Goal: Information Seeking & Learning: Find specific fact

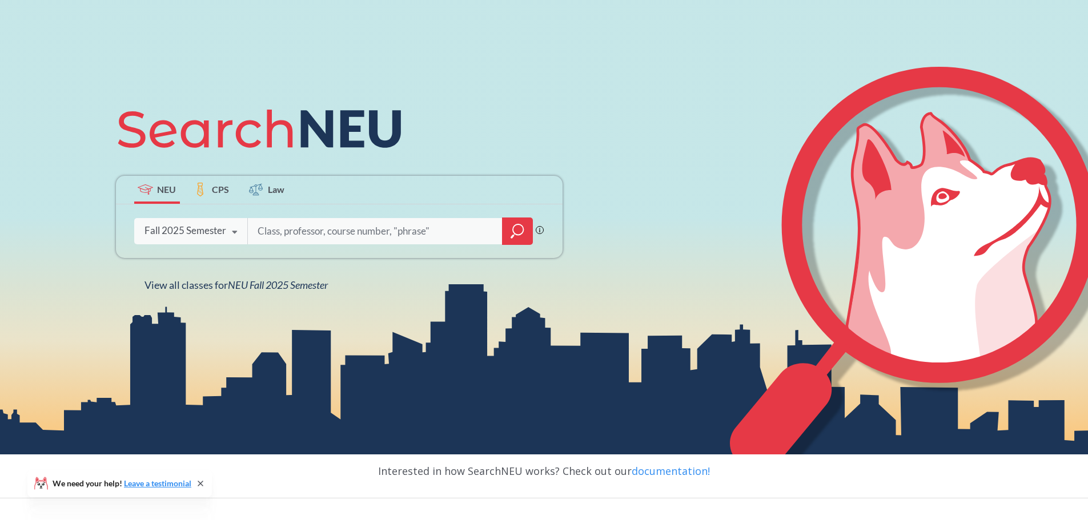
scroll to position [114, 0]
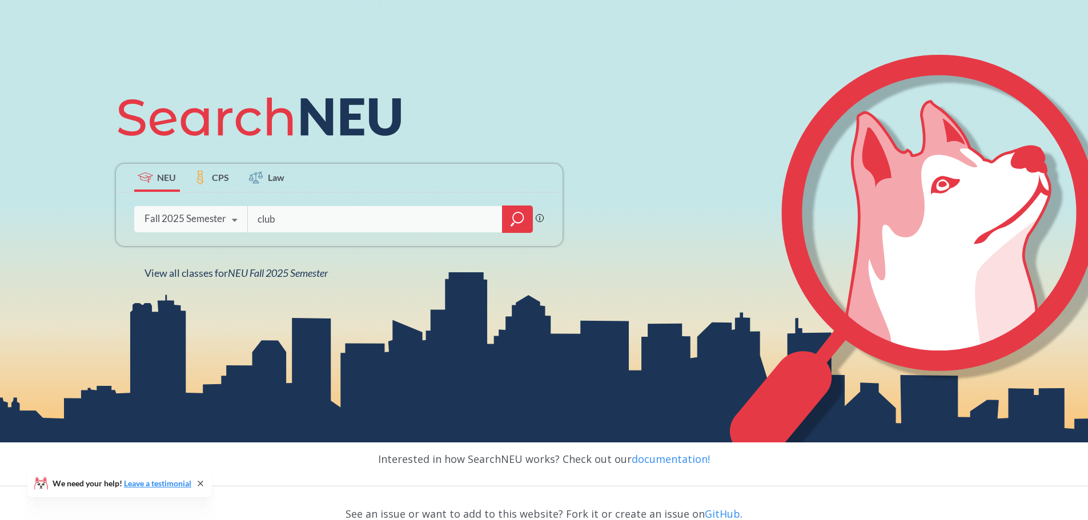
type input "club"
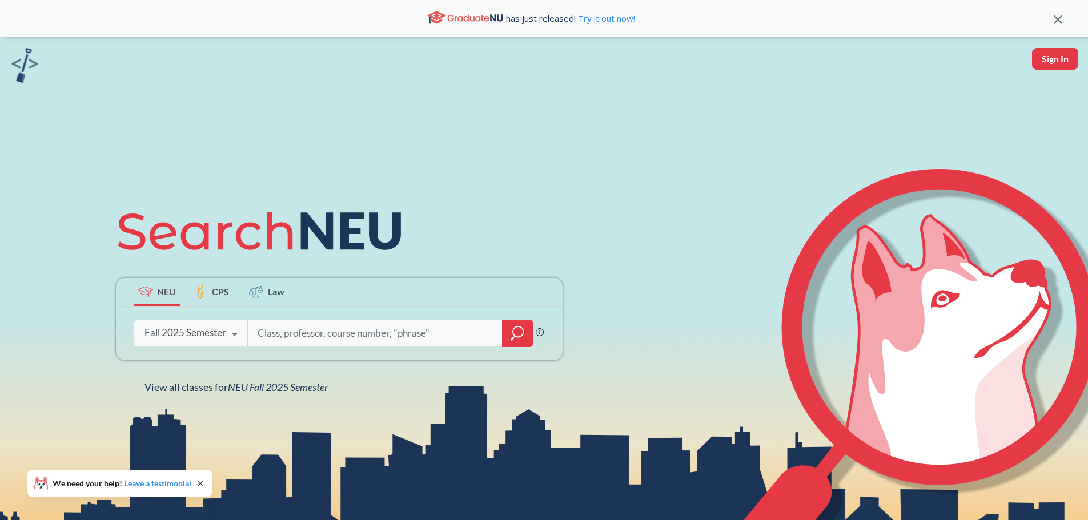
click at [220, 295] on span "CPS" at bounding box center [220, 291] width 17 height 13
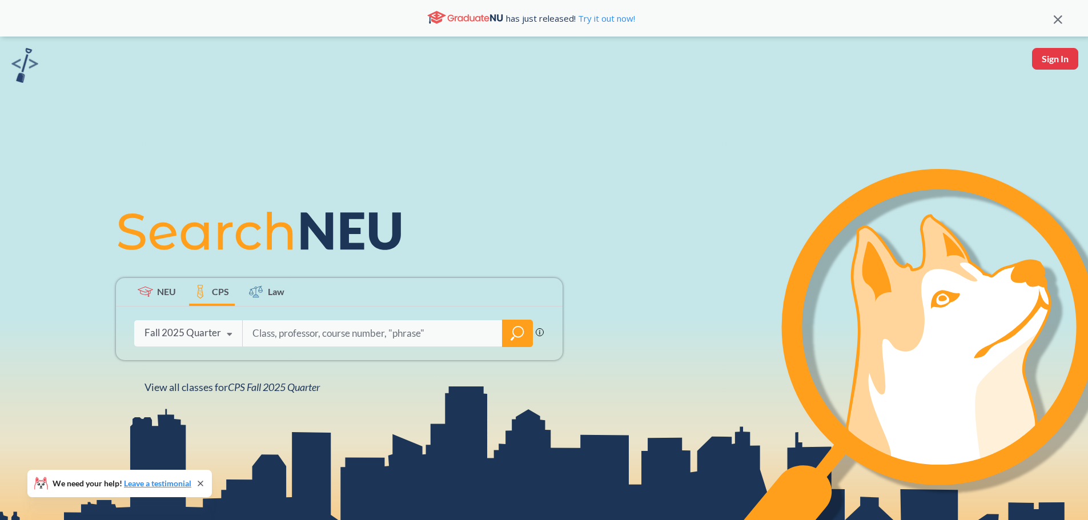
click at [268, 293] on span "Law" at bounding box center [276, 291] width 17 height 13
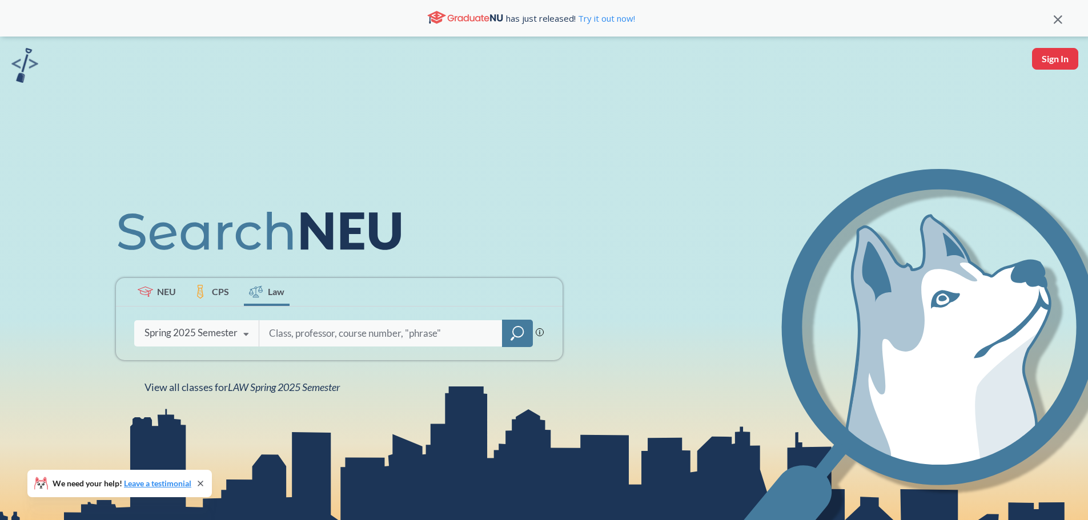
click at [147, 287] on icon at bounding box center [145, 292] width 15 height 10
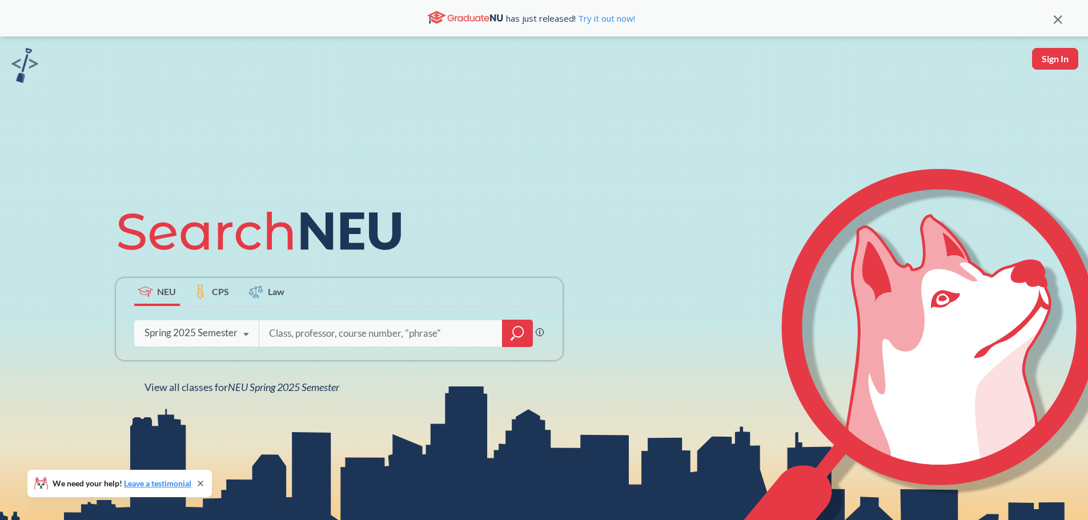
click at [225, 347] on div "Spring 2025 Semester Fall 2025 Semester Summer 2 2025 Semester Summer Full 2025…" at bounding box center [196, 333] width 125 height 29
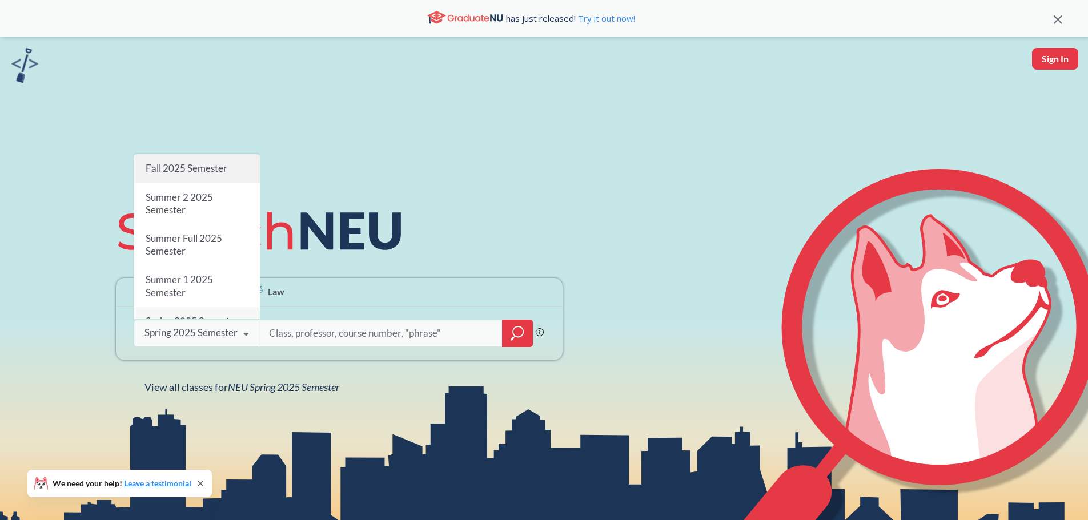
click at [187, 154] on div "Fall 2025 Semester" at bounding box center [197, 168] width 126 height 29
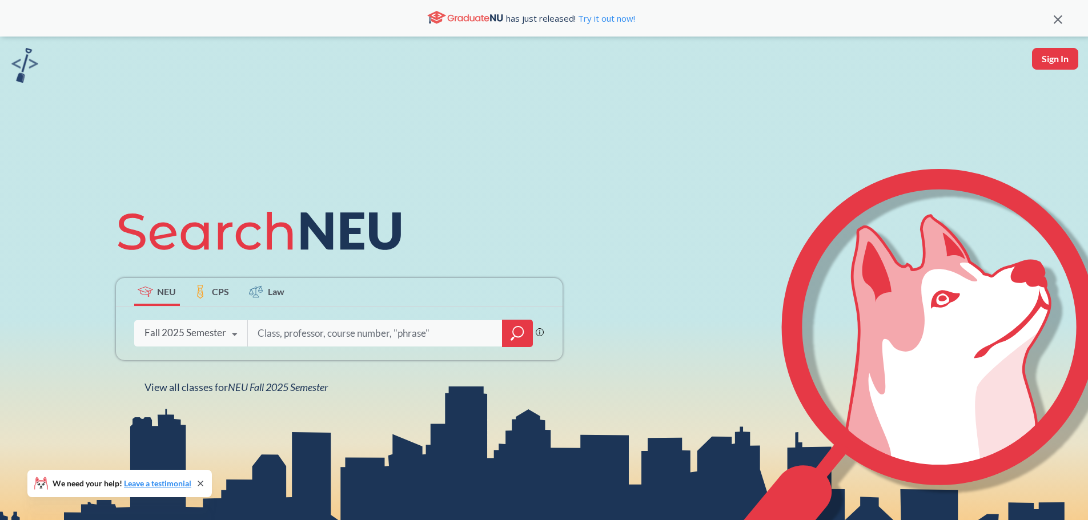
click at [336, 333] on input "search" at bounding box center [375, 334] width 238 height 24
type input "Design"
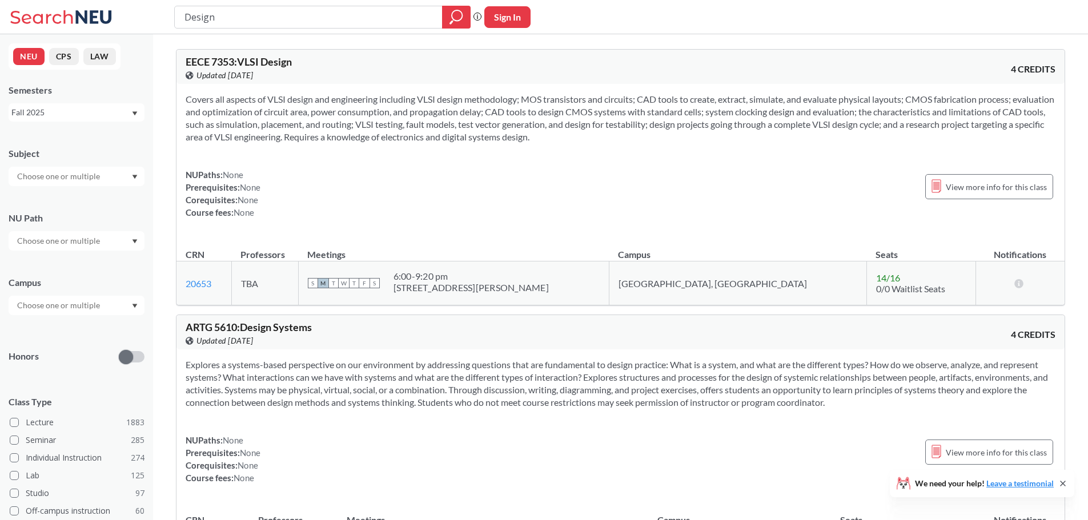
click at [90, 23] on icon at bounding box center [94, 16] width 36 height 13
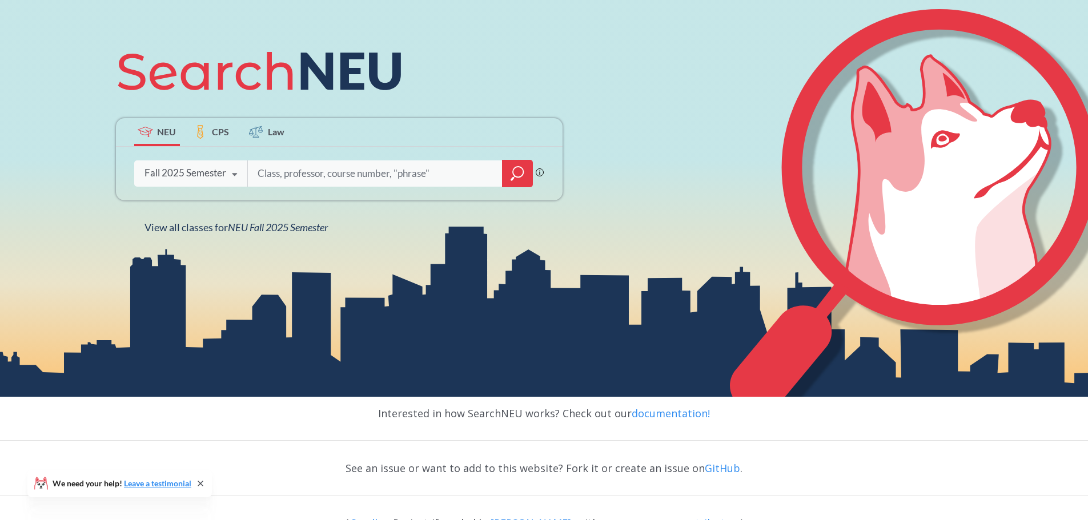
scroll to position [211, 0]
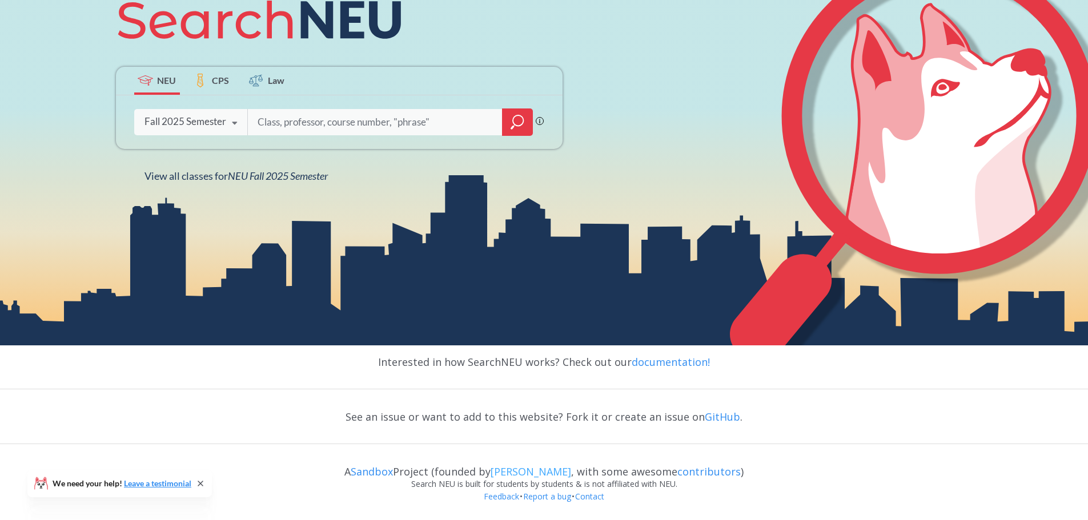
click at [544, 468] on link "[PERSON_NAME]" at bounding box center [531, 472] width 81 height 14
